Goal: Information Seeking & Learning: Understand process/instructions

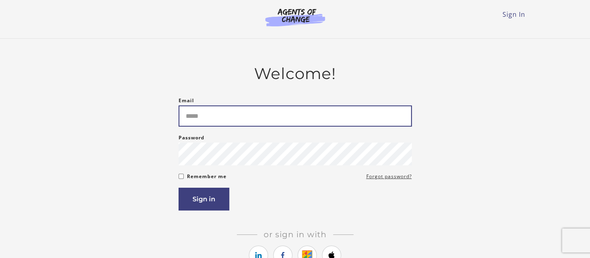
click at [257, 114] on input "Email" at bounding box center [295, 115] width 233 height 21
type input "**********"
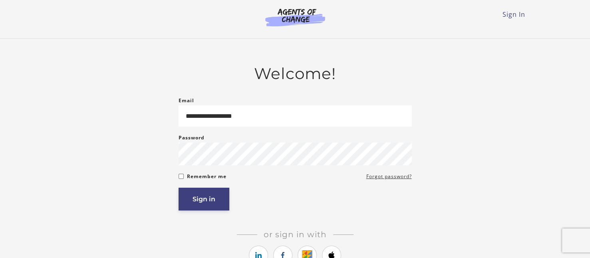
click at [202, 195] on button "Sign in" at bounding box center [204, 199] width 51 height 23
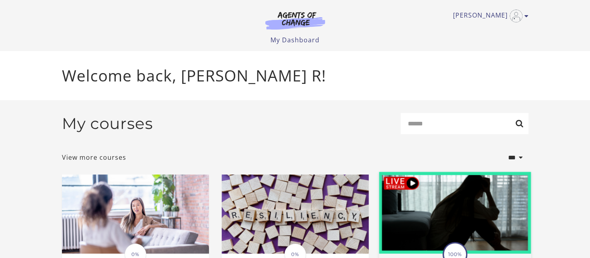
click at [394, 185] on img at bounding box center [455, 213] width 152 height 82
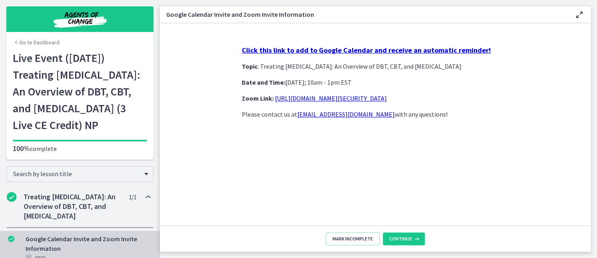
scroll to position [38, 0]
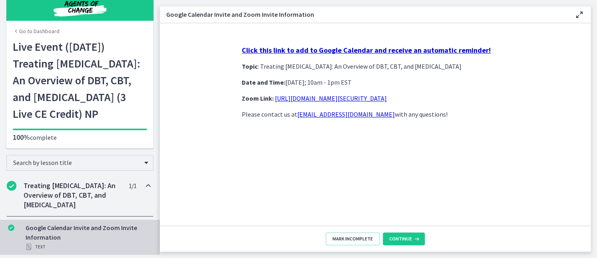
click at [66, 230] on div "Google Calendar Invite and Zoom Invite Information Text" at bounding box center [88, 237] width 125 height 29
click at [396, 49] on strong "Click this link to add to Google Calendar and receive an automatic reminder!" at bounding box center [366, 50] width 249 height 9
